Goal: Task Accomplishment & Management: Manage account settings

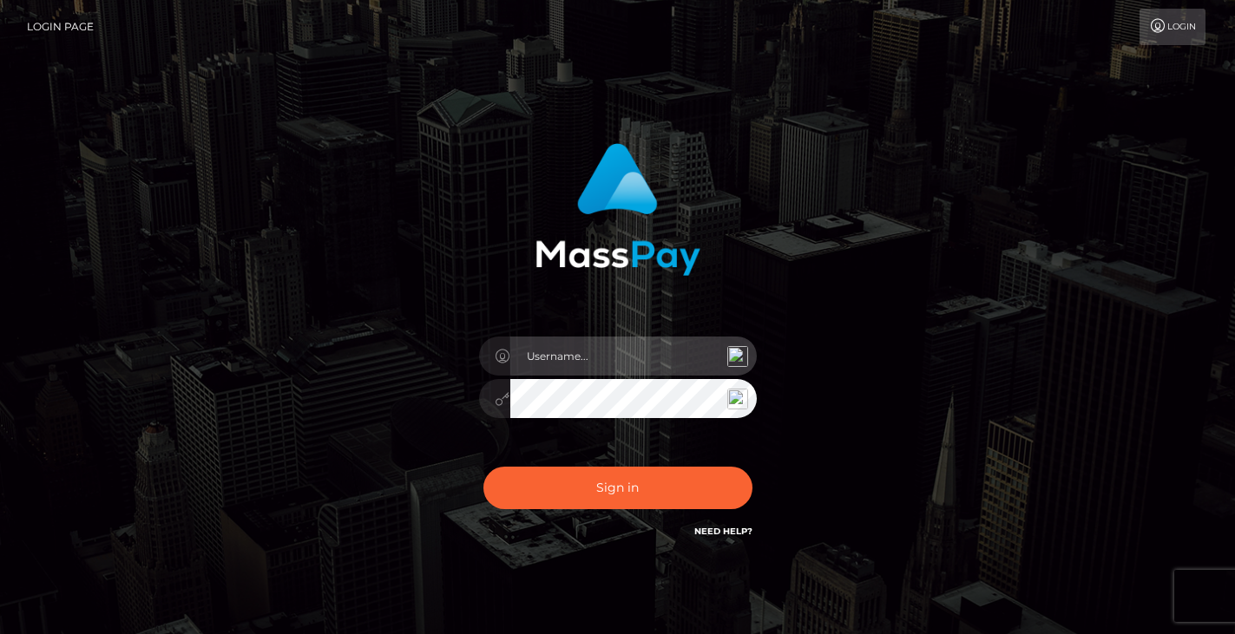
click at [544, 357] on input "text" at bounding box center [633, 356] width 246 height 39
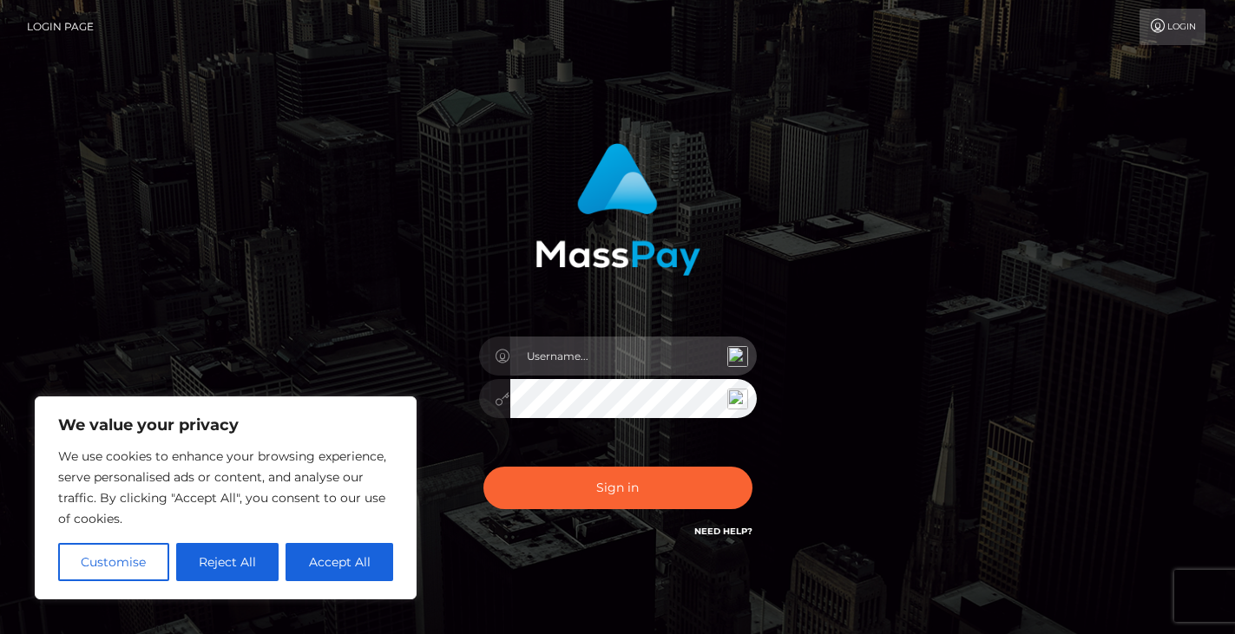
click at [670, 348] on input "text" at bounding box center [633, 356] width 246 height 39
type input "[EMAIL_ADDRESS][DOMAIN_NAME]"
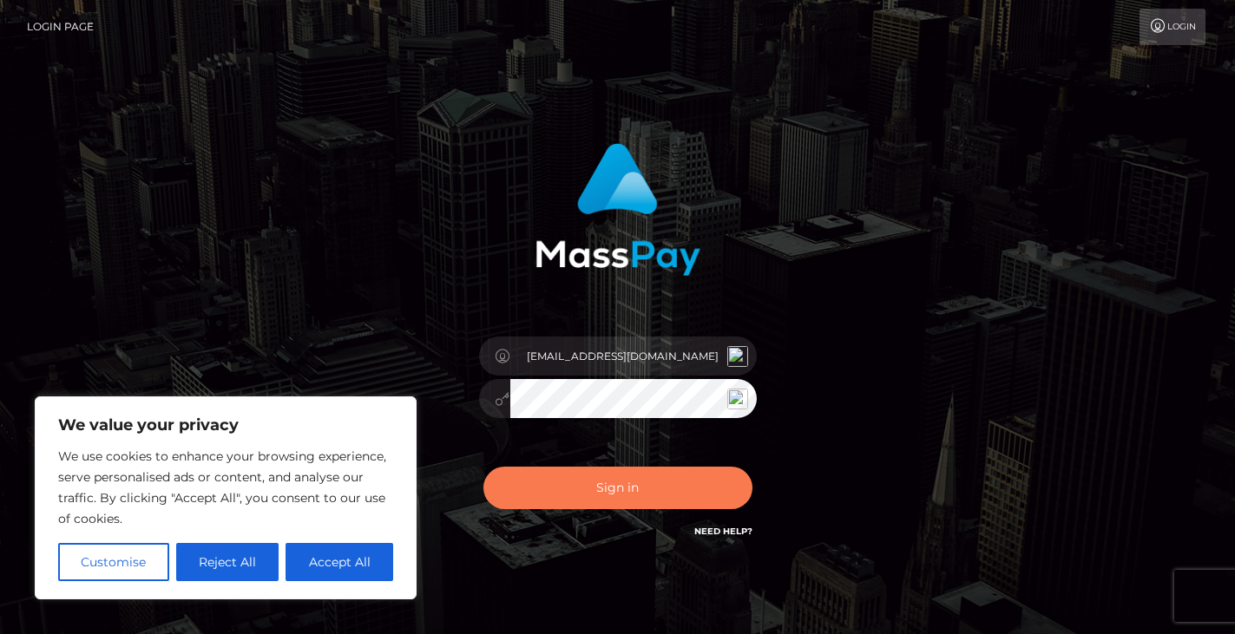
click at [614, 488] on button "Sign in" at bounding box center [617, 488] width 269 height 43
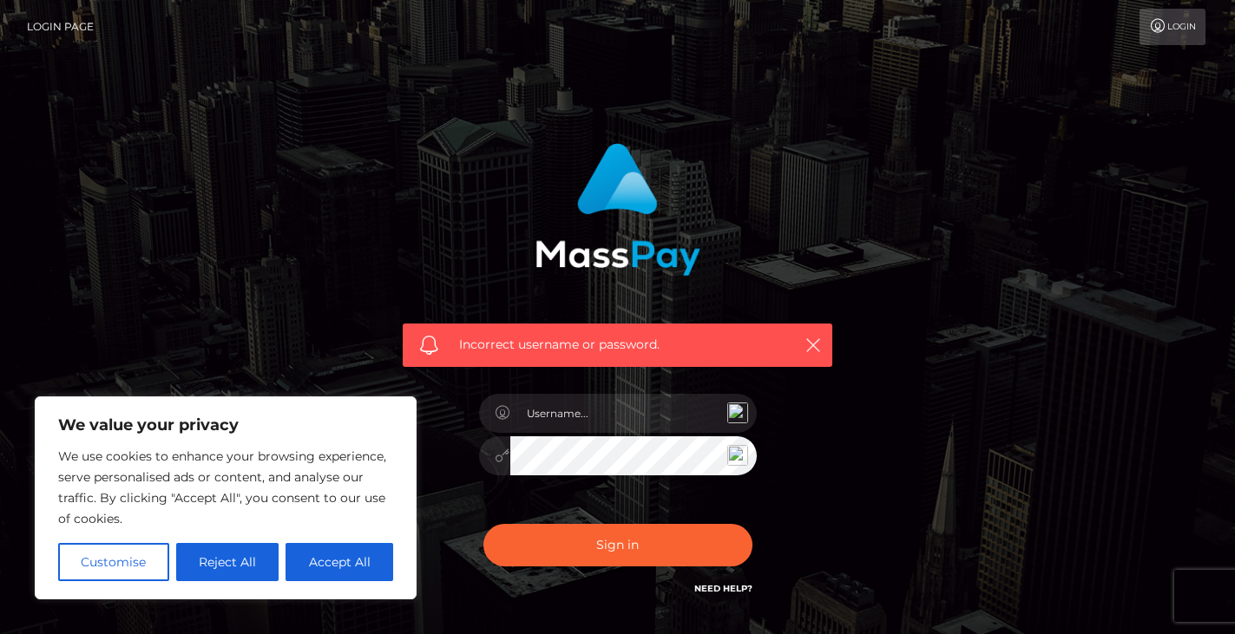
click at [737, 410] on img at bounding box center [737, 413] width 21 height 21
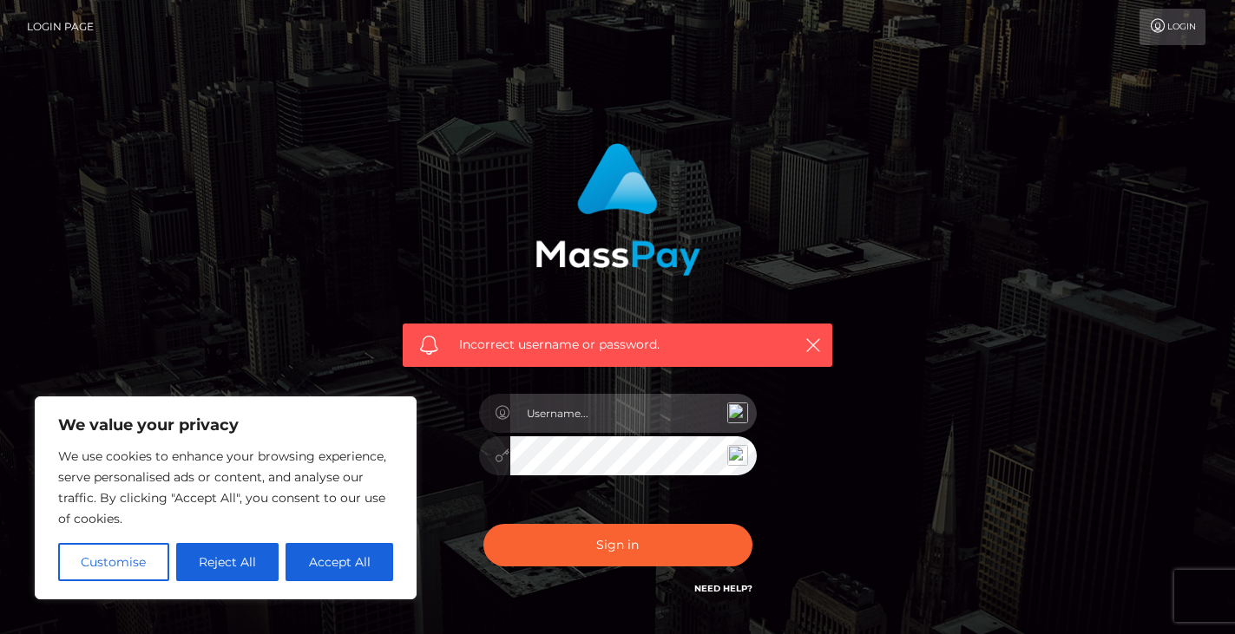
click at [637, 420] on input "text" at bounding box center [633, 413] width 246 height 39
type input "robcan487"
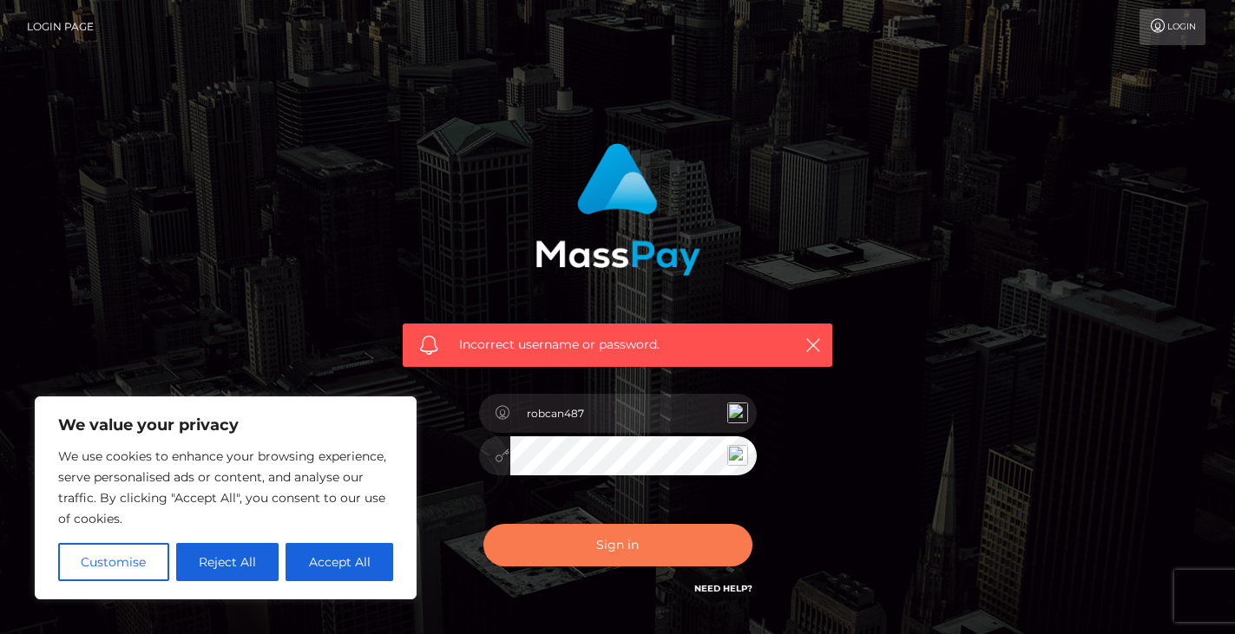
click at [596, 537] on button "Sign in" at bounding box center [617, 545] width 269 height 43
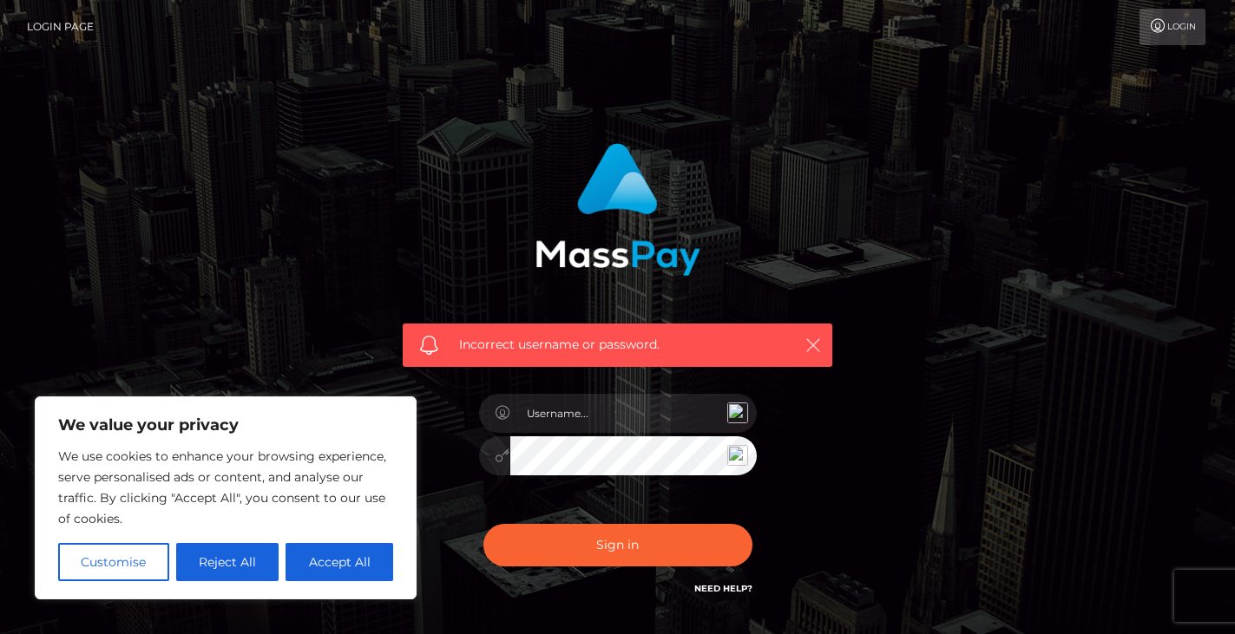
click at [813, 336] on button "button" at bounding box center [813, 345] width 22 height 22
click at [335, 556] on button "Accept All" at bounding box center [340, 562] width 108 height 38
checkbox input "true"
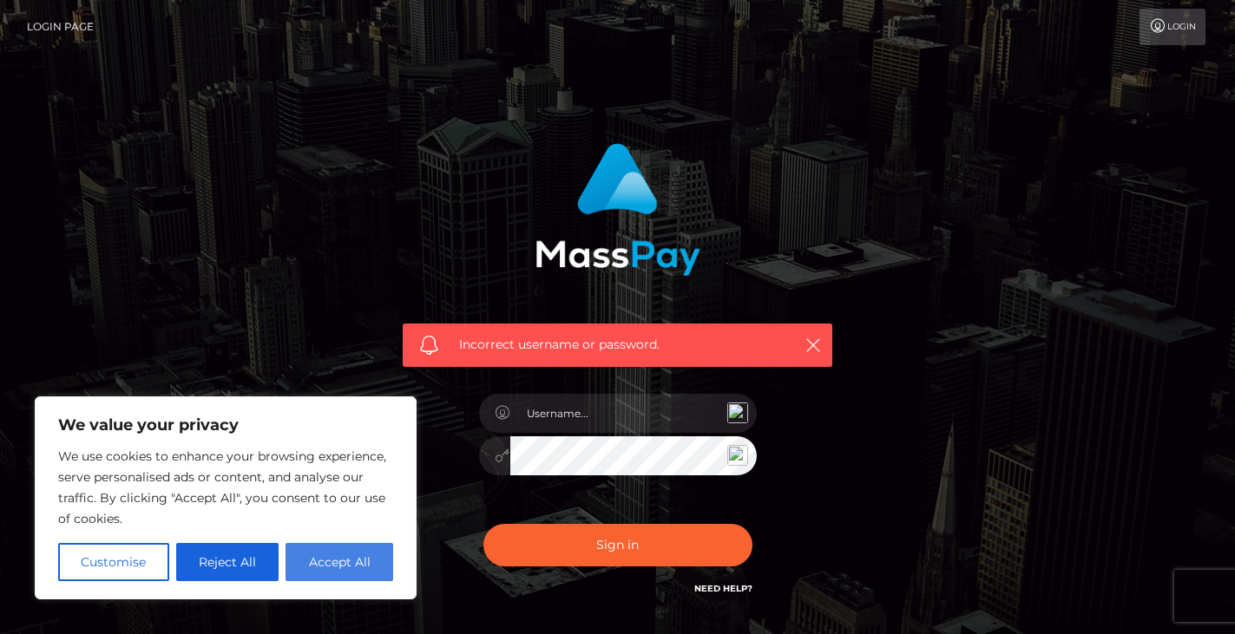
checkbox input "true"
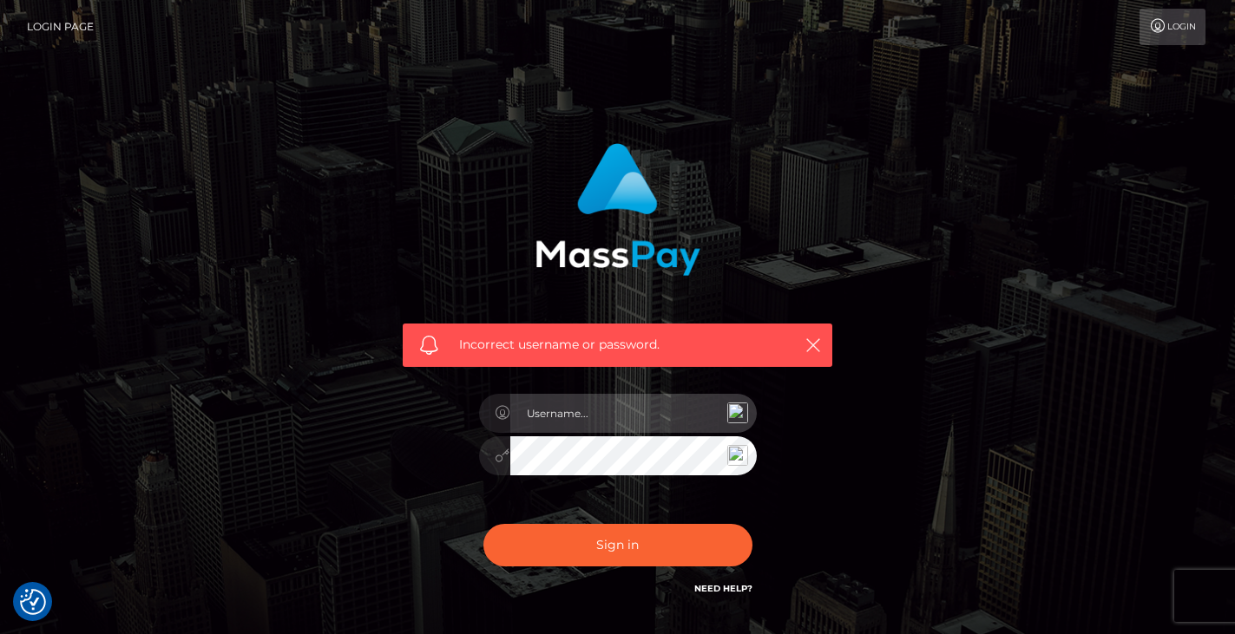
click at [558, 419] on input "text" at bounding box center [633, 413] width 246 height 39
click at [563, 416] on input "text" at bounding box center [633, 413] width 246 height 39
type input "[EMAIL_ADDRESS][DOMAIN_NAME]"
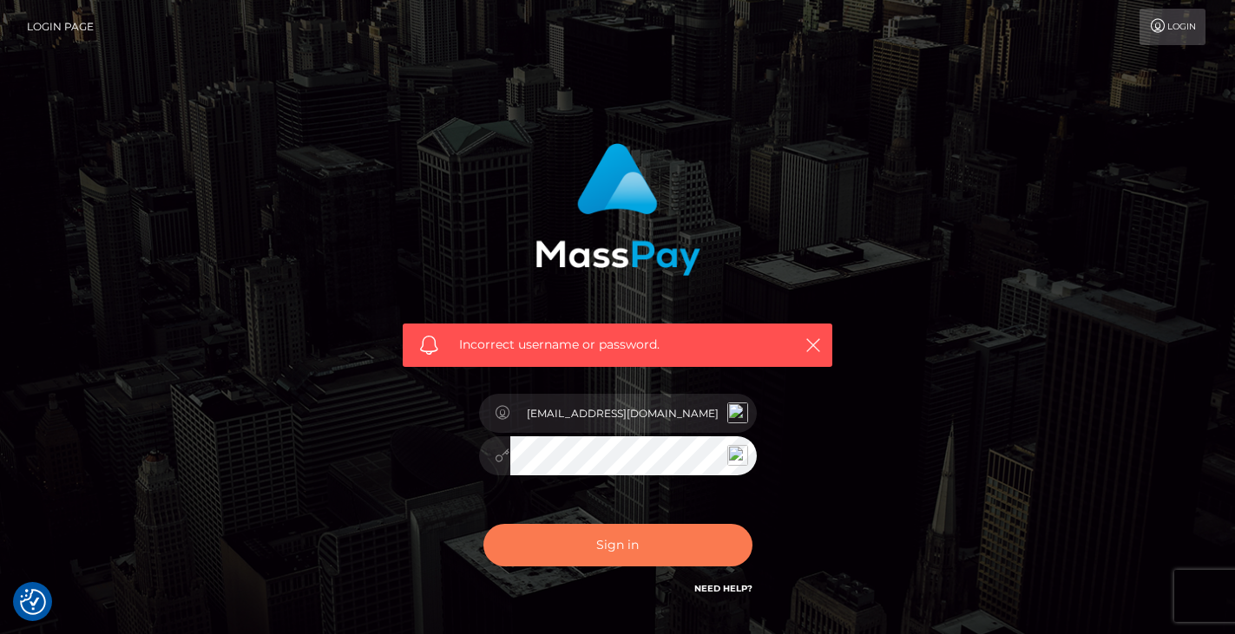
click at [624, 537] on button "Sign in" at bounding box center [617, 545] width 269 height 43
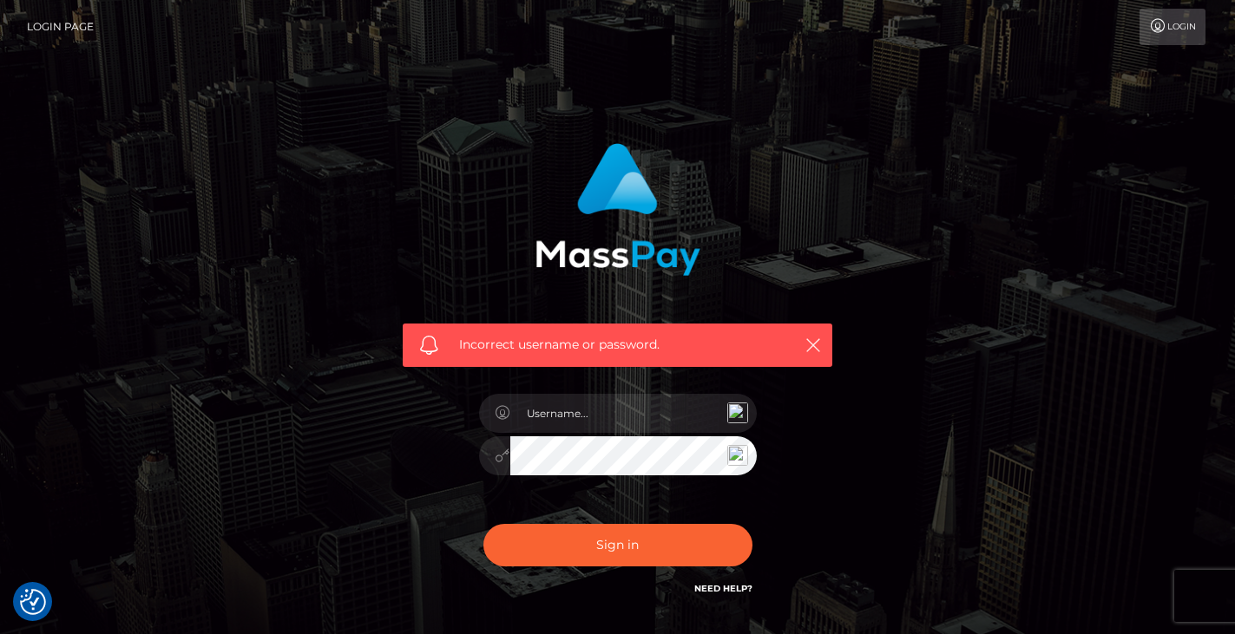
click at [727, 586] on link "Need Help?" at bounding box center [723, 588] width 58 height 11
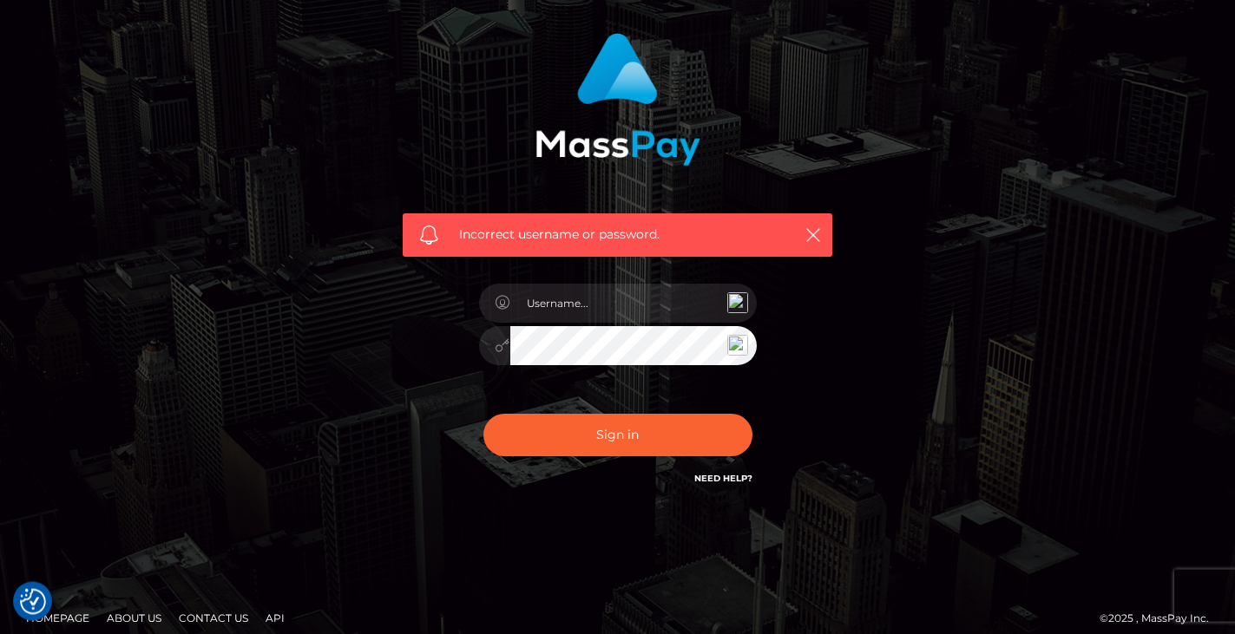
scroll to position [125, 0]
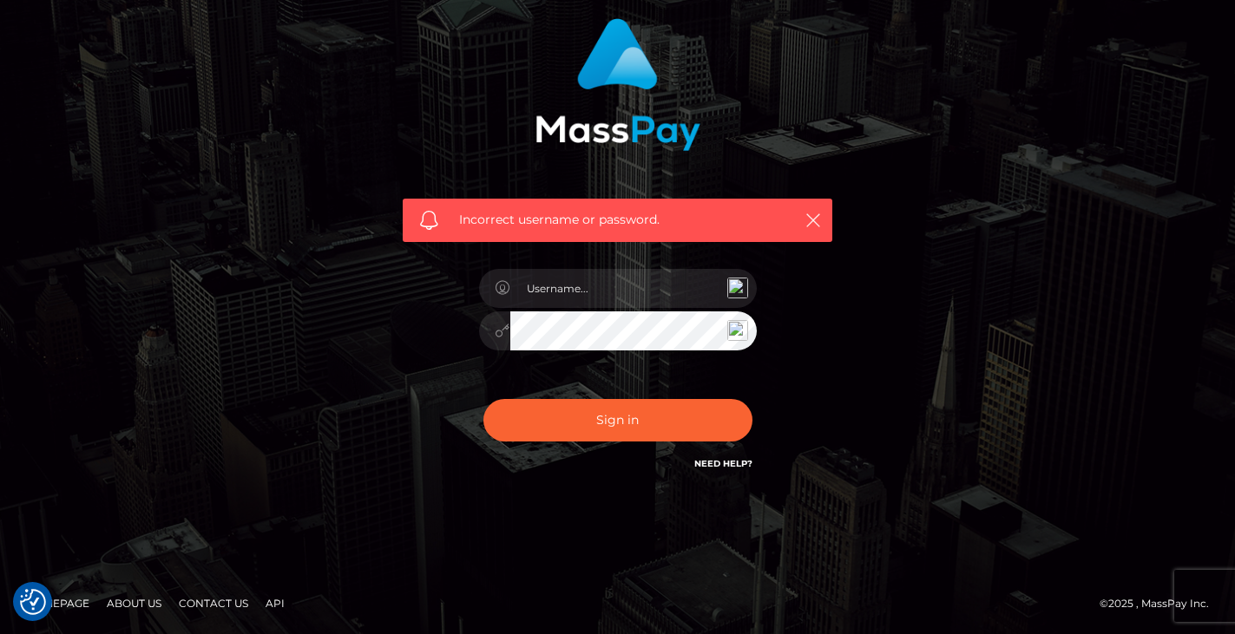
click at [198, 600] on link "Contact Us" at bounding box center [213, 603] width 83 height 27
click at [208, 601] on link "Contact Us" at bounding box center [213, 603] width 83 height 27
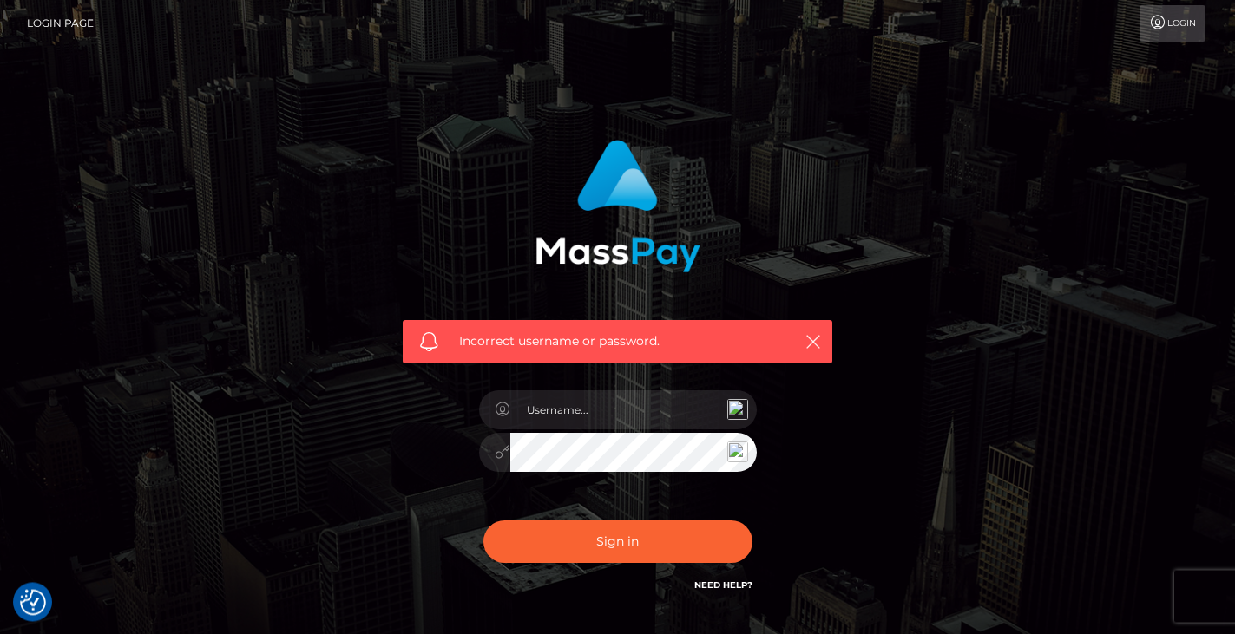
scroll to position [0, 0]
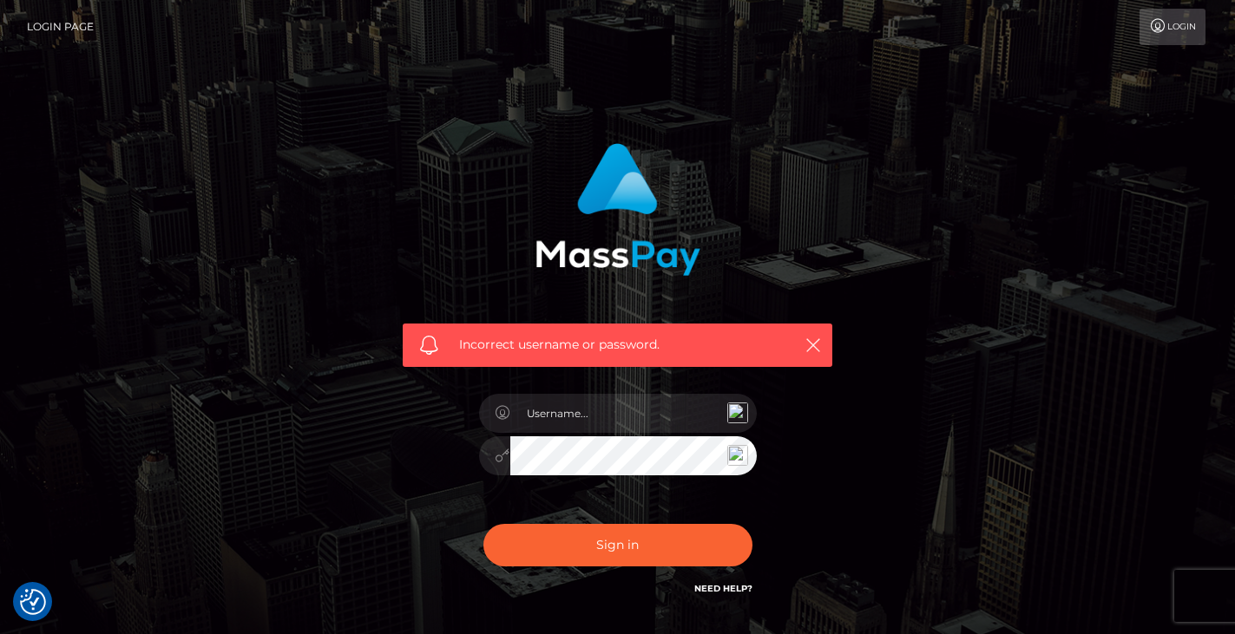
click at [1176, 20] on link "Login" at bounding box center [1172, 27] width 66 height 36
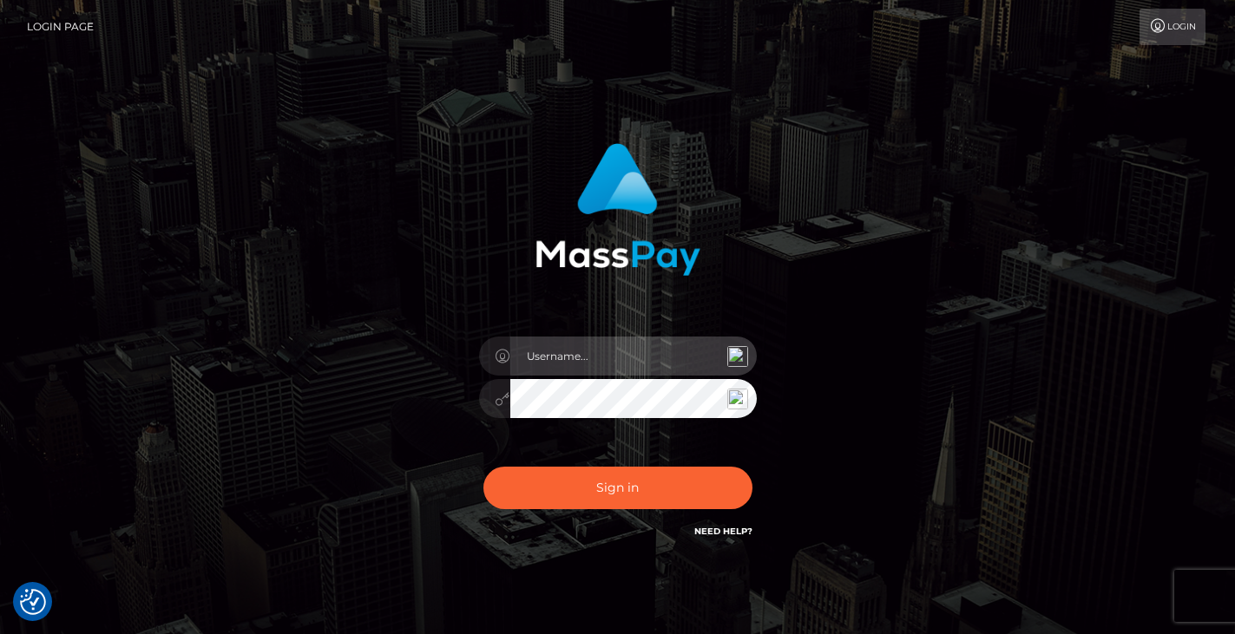
click at [575, 359] on input "text" at bounding box center [633, 356] width 246 height 39
click at [743, 346] on img at bounding box center [737, 356] width 21 height 21
click at [553, 355] on input "text" at bounding box center [633, 356] width 246 height 39
click at [724, 525] on h6 "Need Help?" at bounding box center [723, 530] width 58 height 15
click at [723, 531] on link "Need Help?" at bounding box center [723, 531] width 58 height 11
